Goal: Find specific page/section

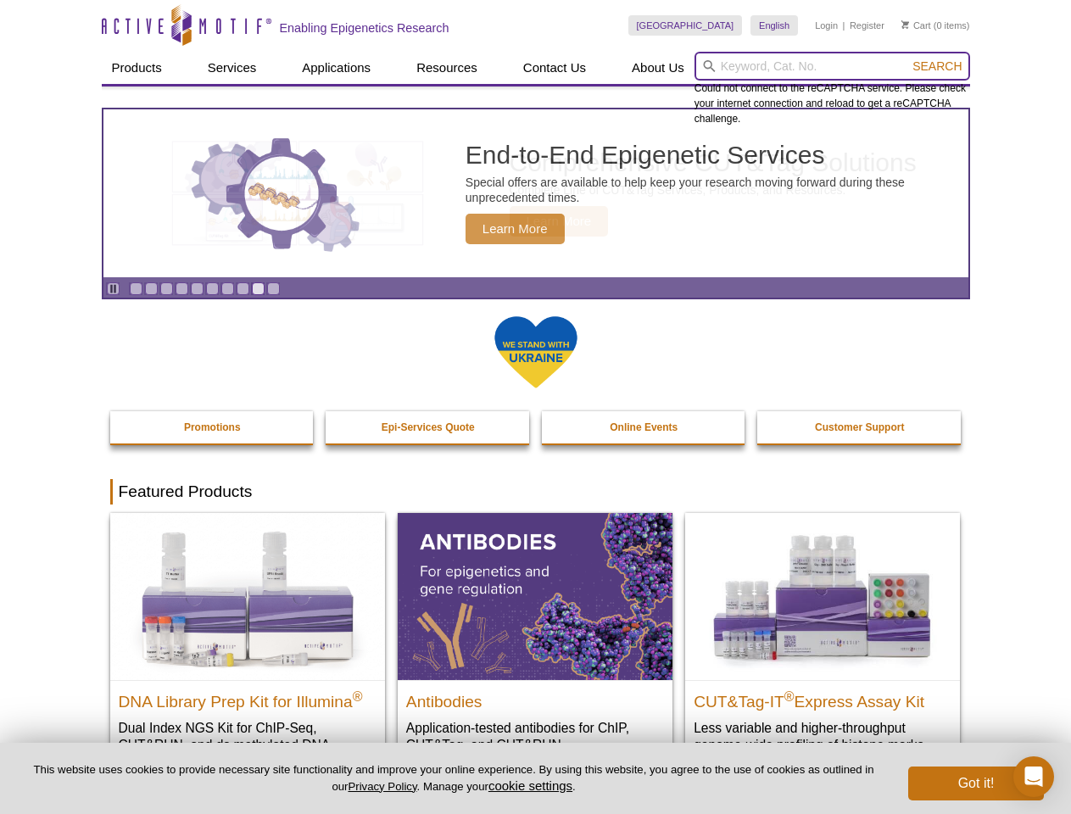
click at [832, 66] on input "search" at bounding box center [832, 66] width 276 height 29
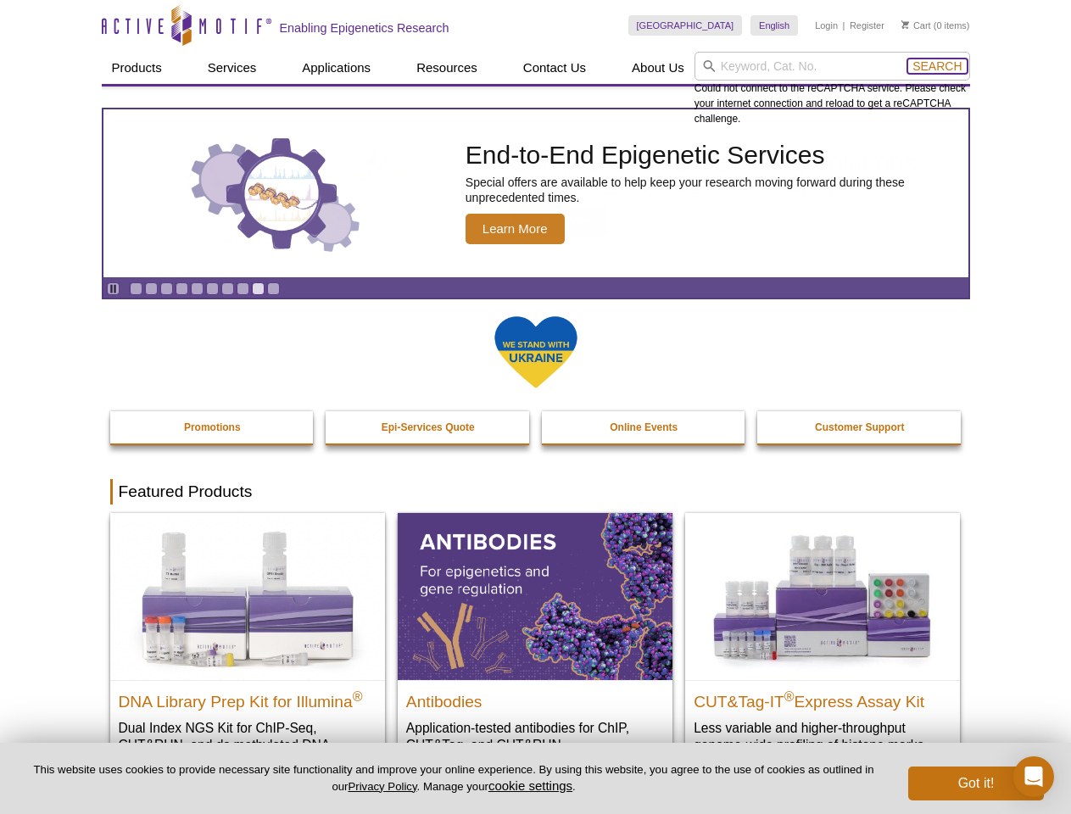
click at [937, 66] on span "Search" at bounding box center [936, 66] width 49 height 14
click at [113, 288] on icon "Pause" at bounding box center [113, 288] width 11 height 11
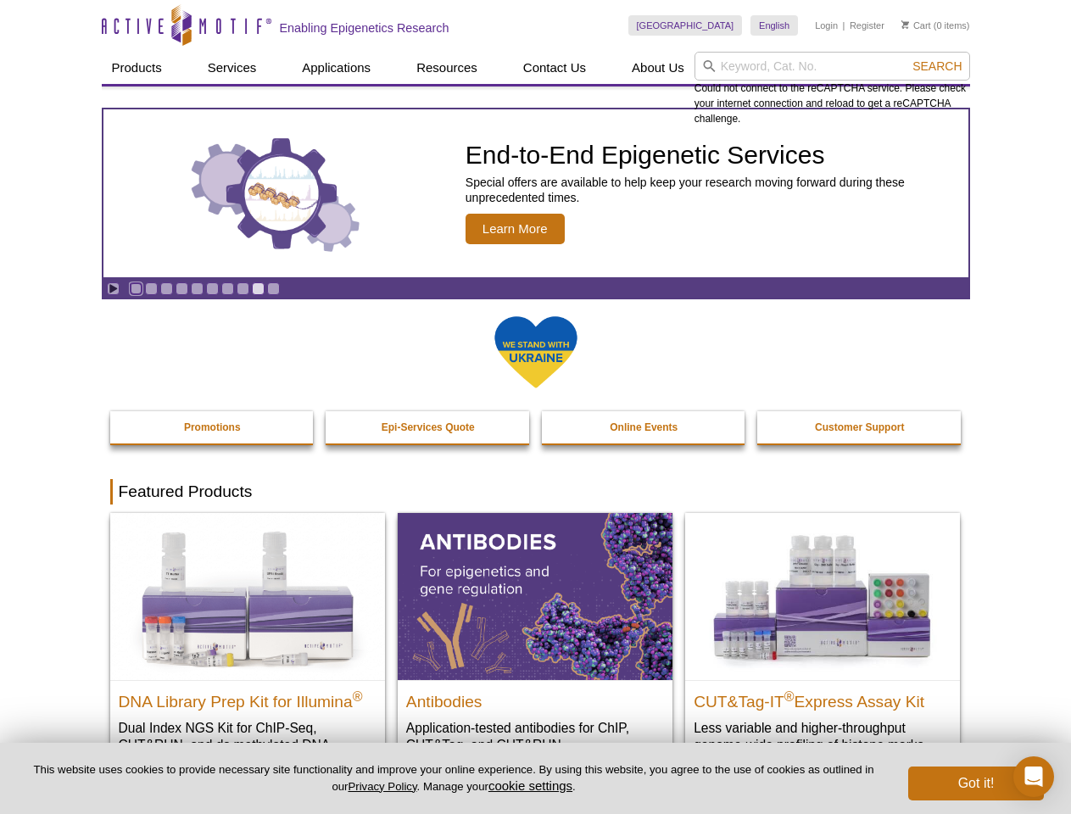
click at [136, 288] on link "Go to slide 1" at bounding box center [136, 288] width 13 height 13
click at [151, 288] on link "Go to slide 2" at bounding box center [151, 288] width 13 height 13
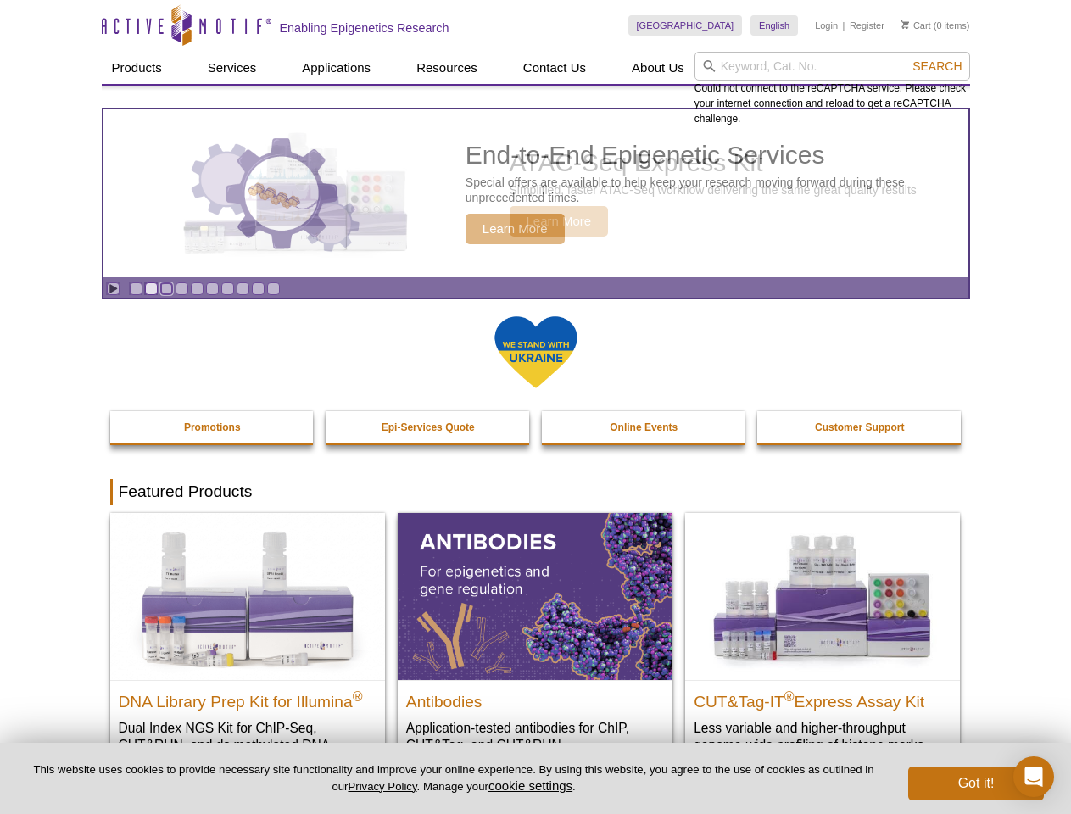
click at [166, 288] on link "Go to slide 3" at bounding box center [166, 288] width 13 height 13
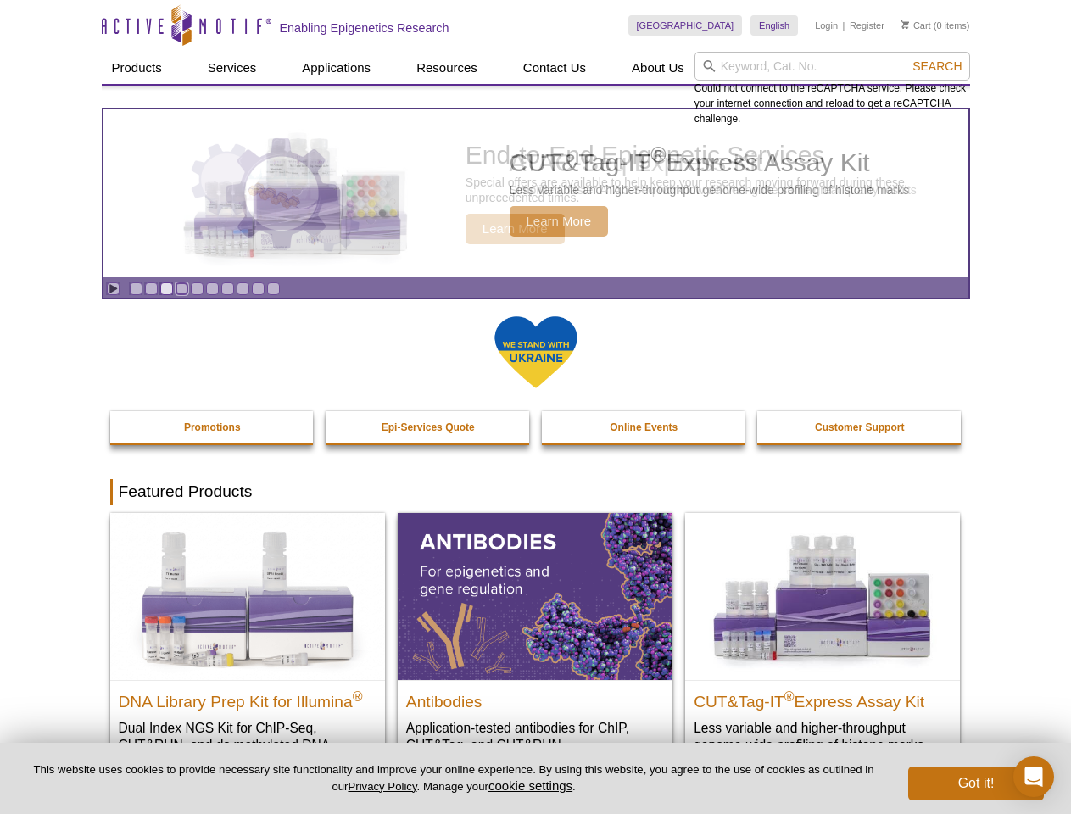
click at [181, 288] on link "Go to slide 4" at bounding box center [181, 288] width 13 height 13
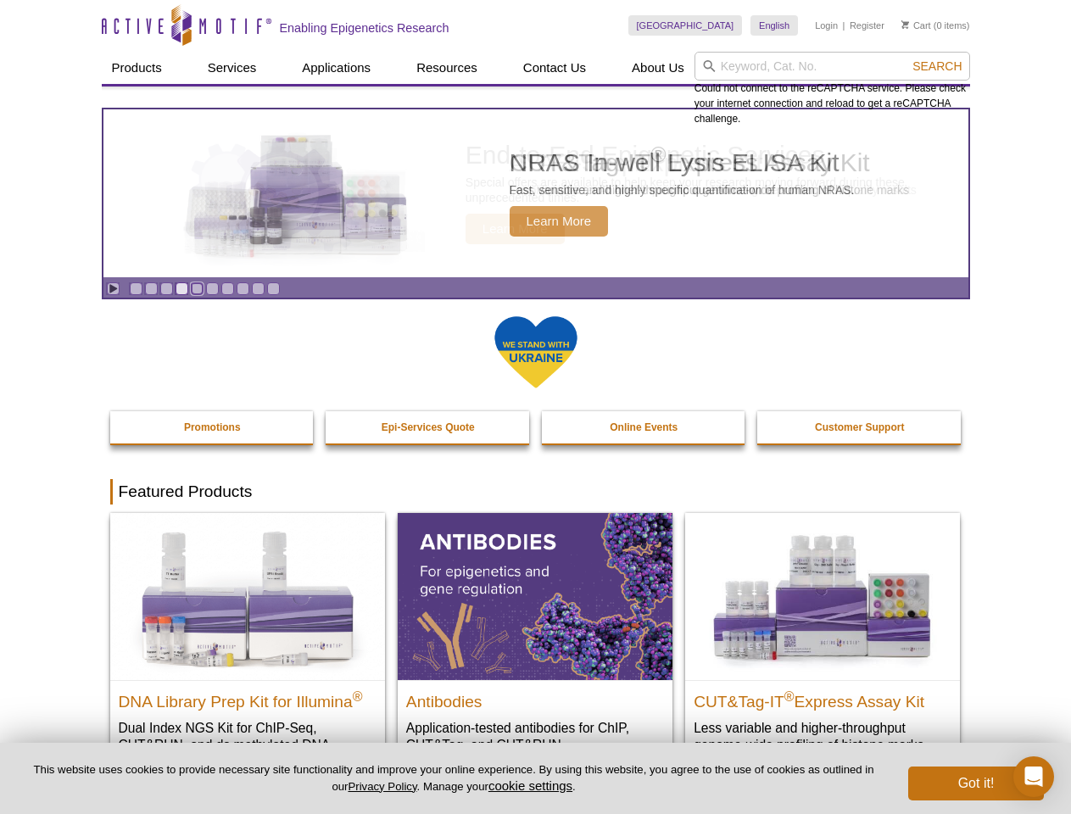
click at [197, 288] on link "Go to slide 5" at bounding box center [197, 288] width 13 height 13
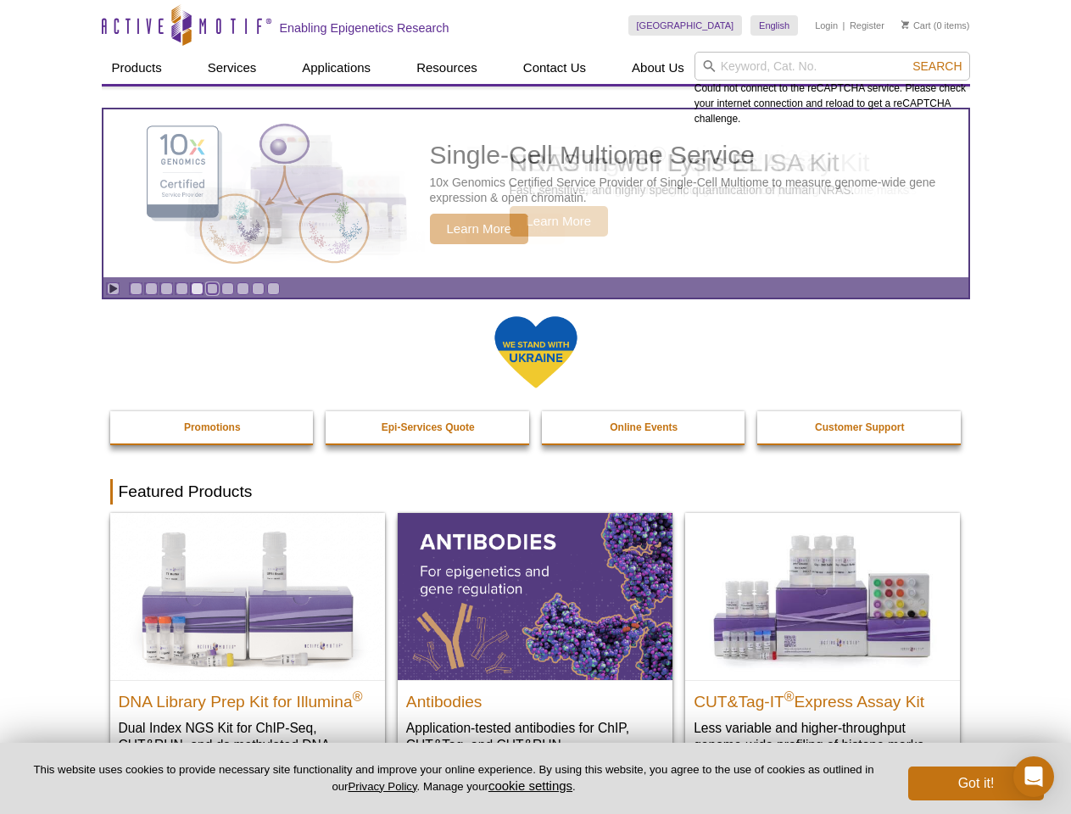
click at [212, 288] on link "Go to slide 6" at bounding box center [212, 288] width 13 height 13
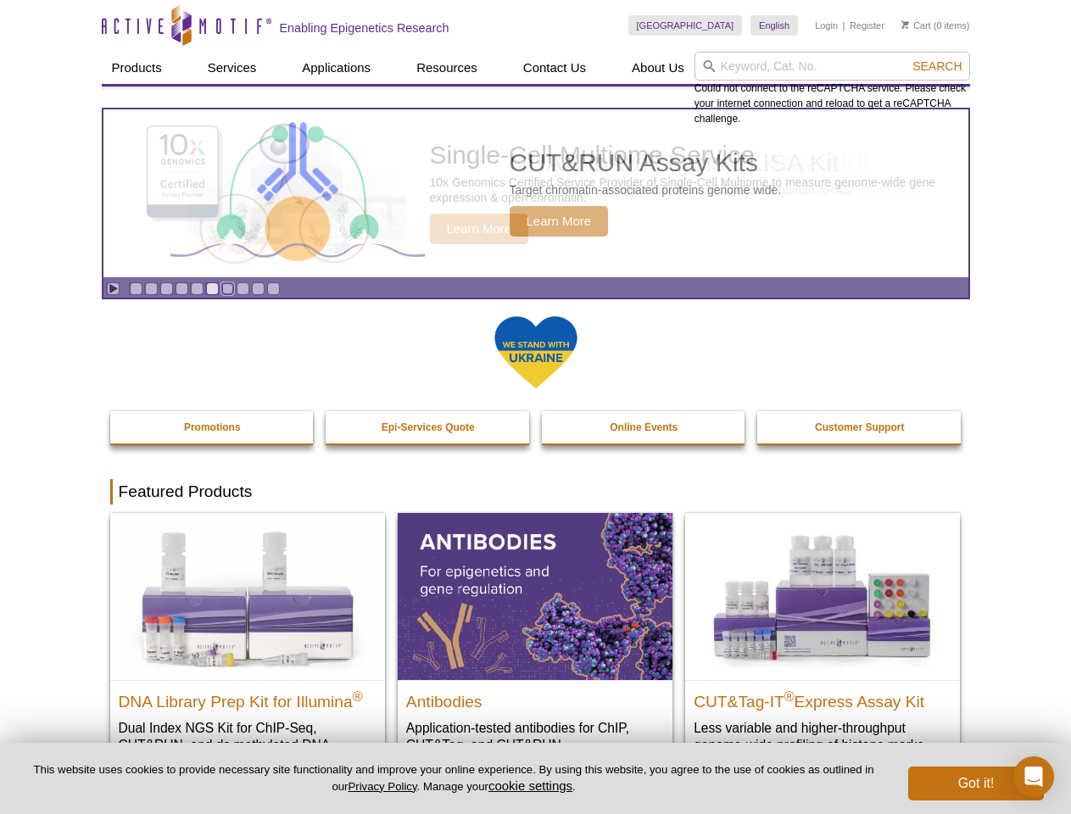
click at [227, 288] on link "Go to slide 7" at bounding box center [227, 288] width 13 height 13
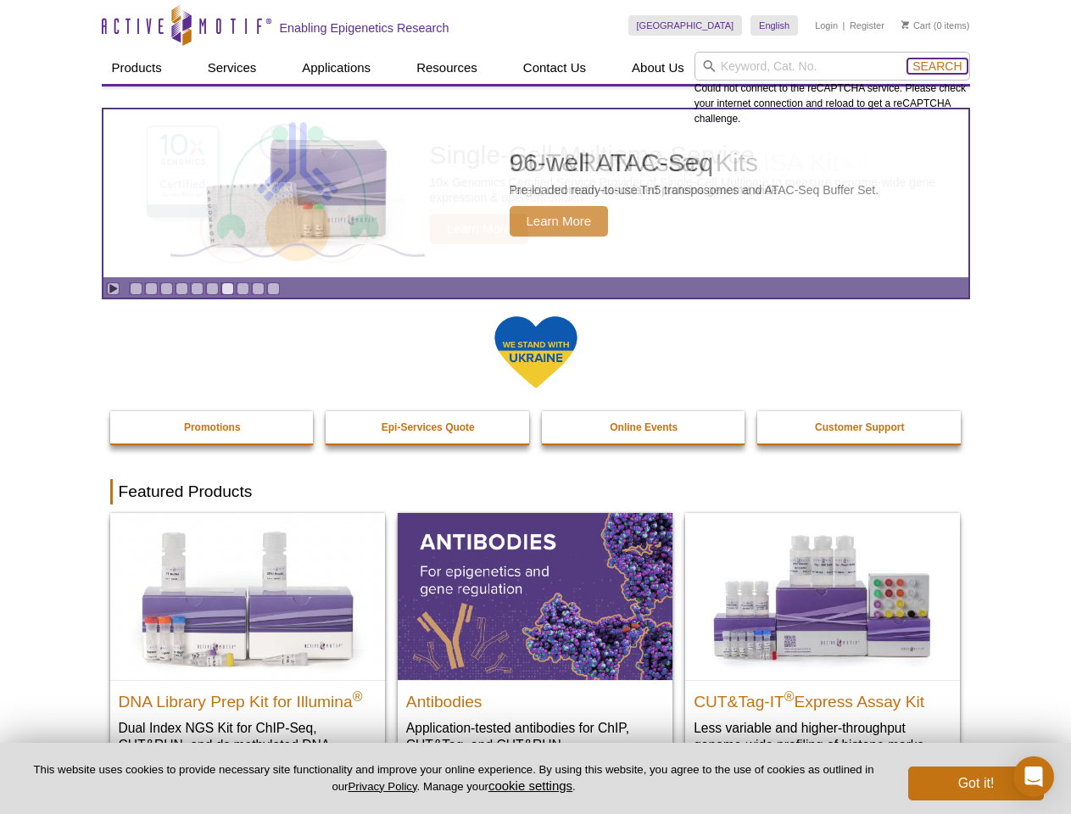
click at [937, 66] on span "Search" at bounding box center [936, 66] width 49 height 14
